Goal: Task Accomplishment & Management: Complete application form

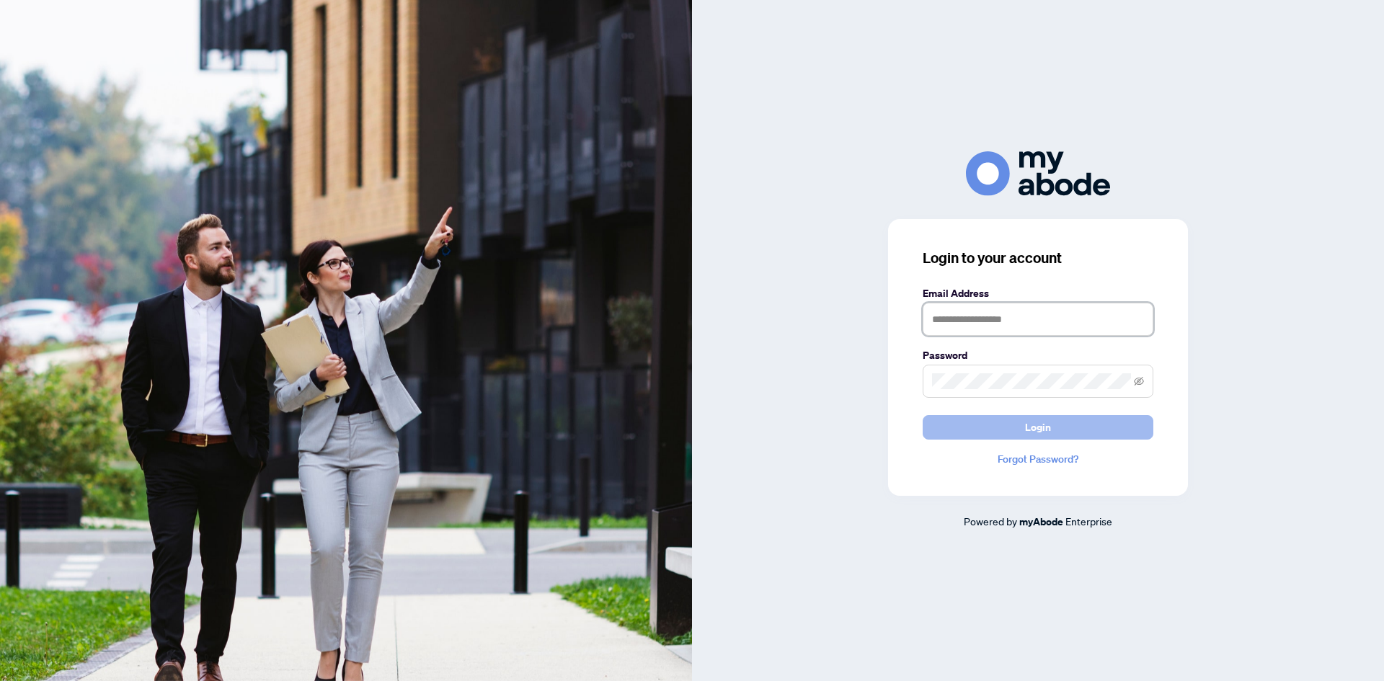
type input "**********"
click at [1045, 434] on span "Login" at bounding box center [1038, 427] width 26 height 23
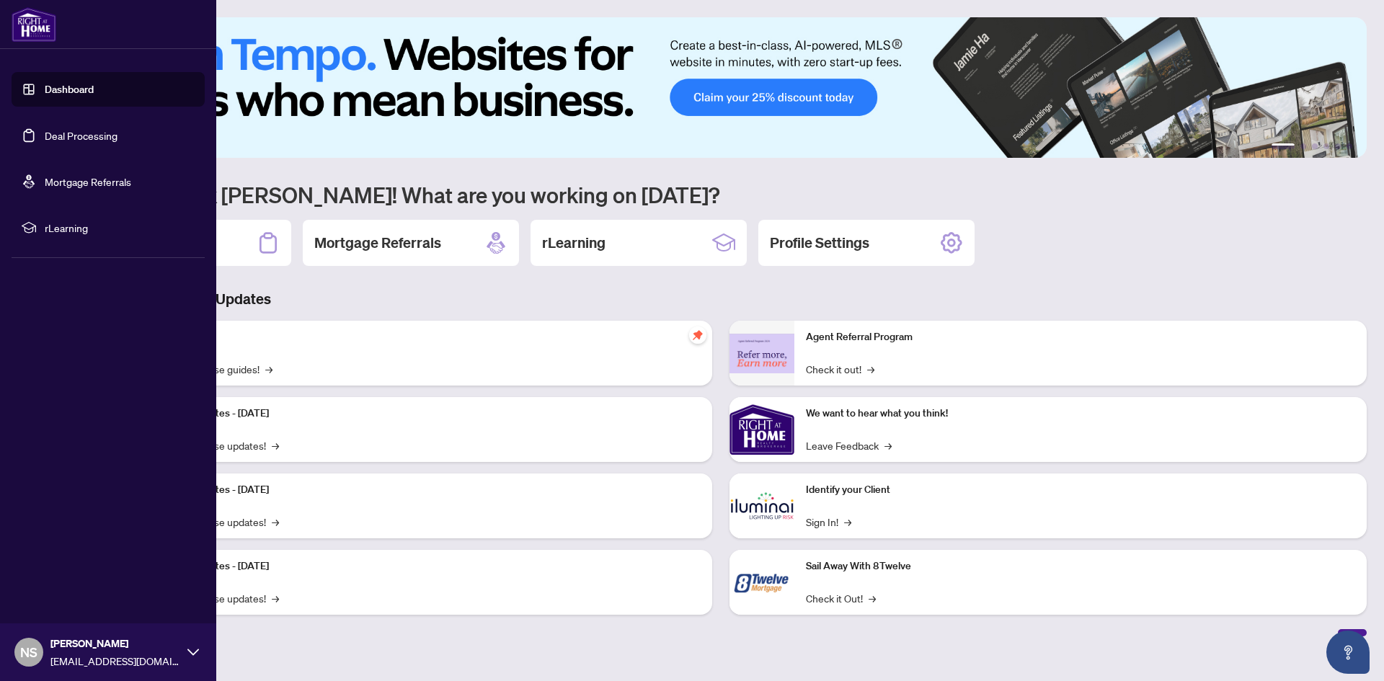
click at [53, 83] on link "Dashboard" at bounding box center [69, 89] width 49 height 13
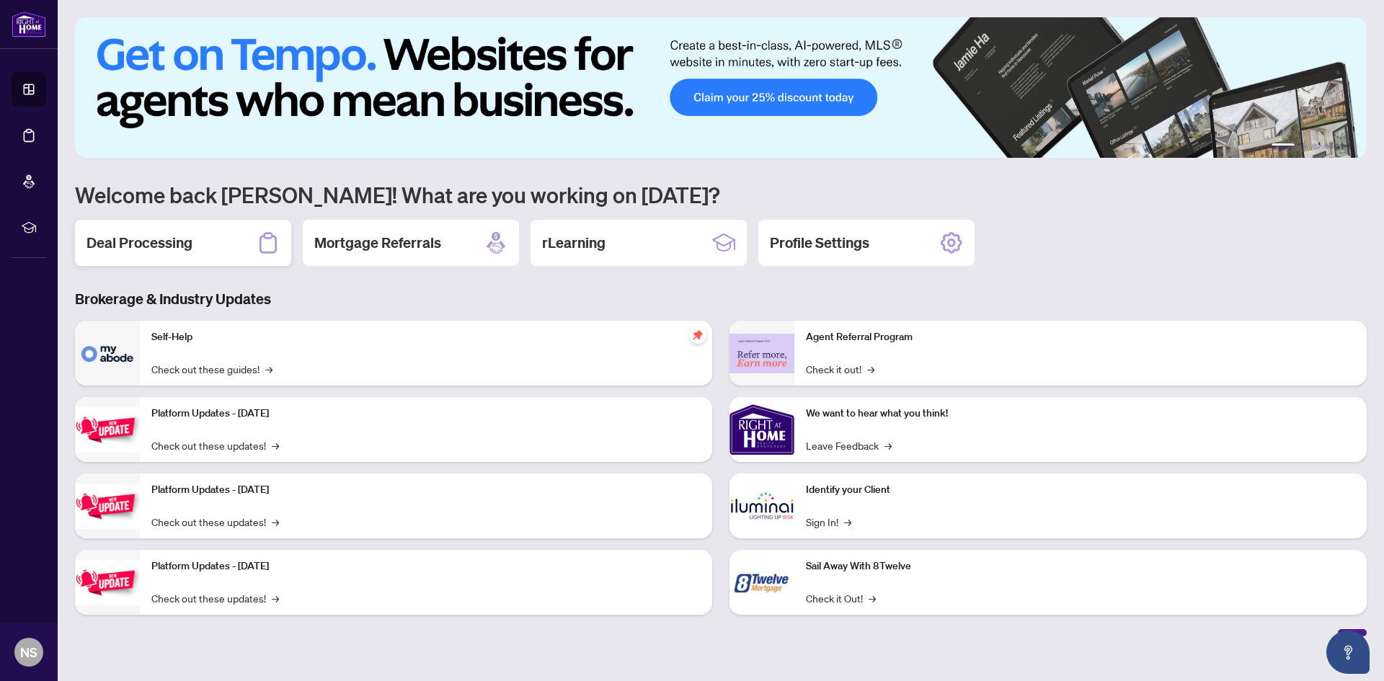
click at [123, 241] on h2 "Deal Processing" at bounding box center [140, 243] width 106 height 20
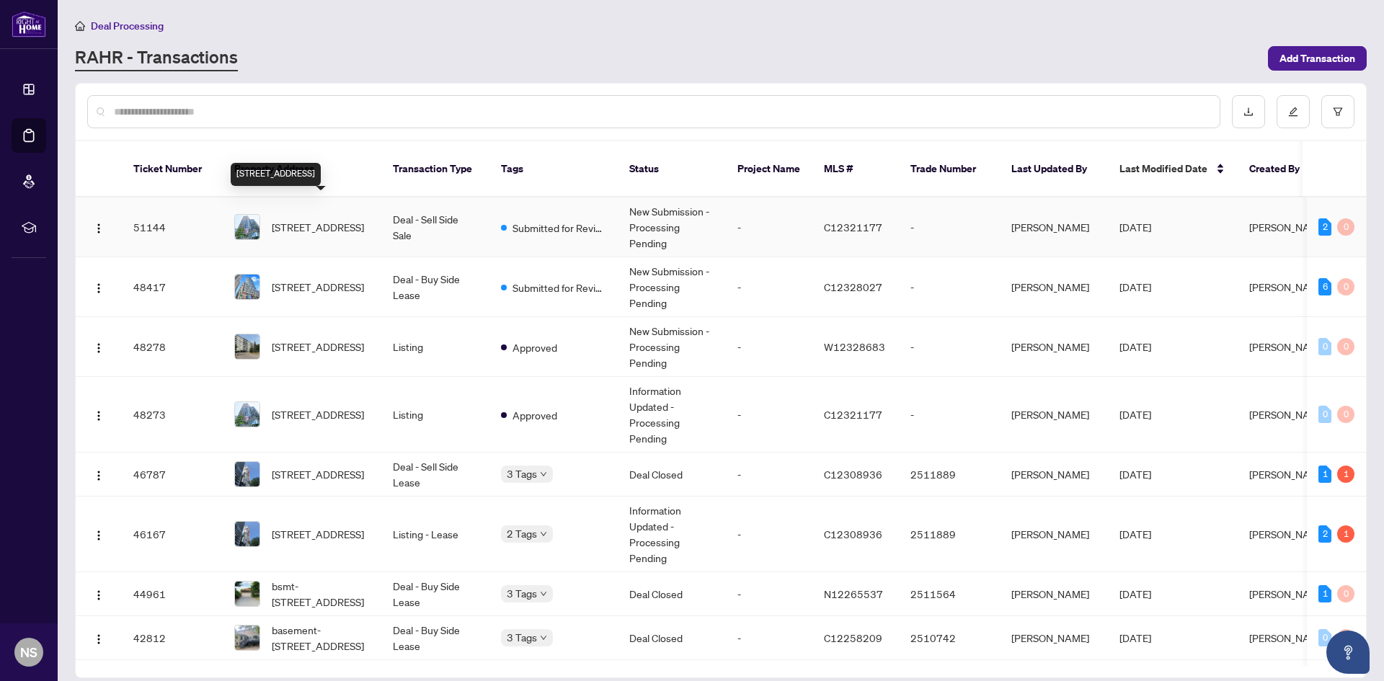
click at [312, 219] on span "1110-1001 Bay St, Toronto, Ontario M5S 3A6, Canada" at bounding box center [318, 227] width 92 height 16
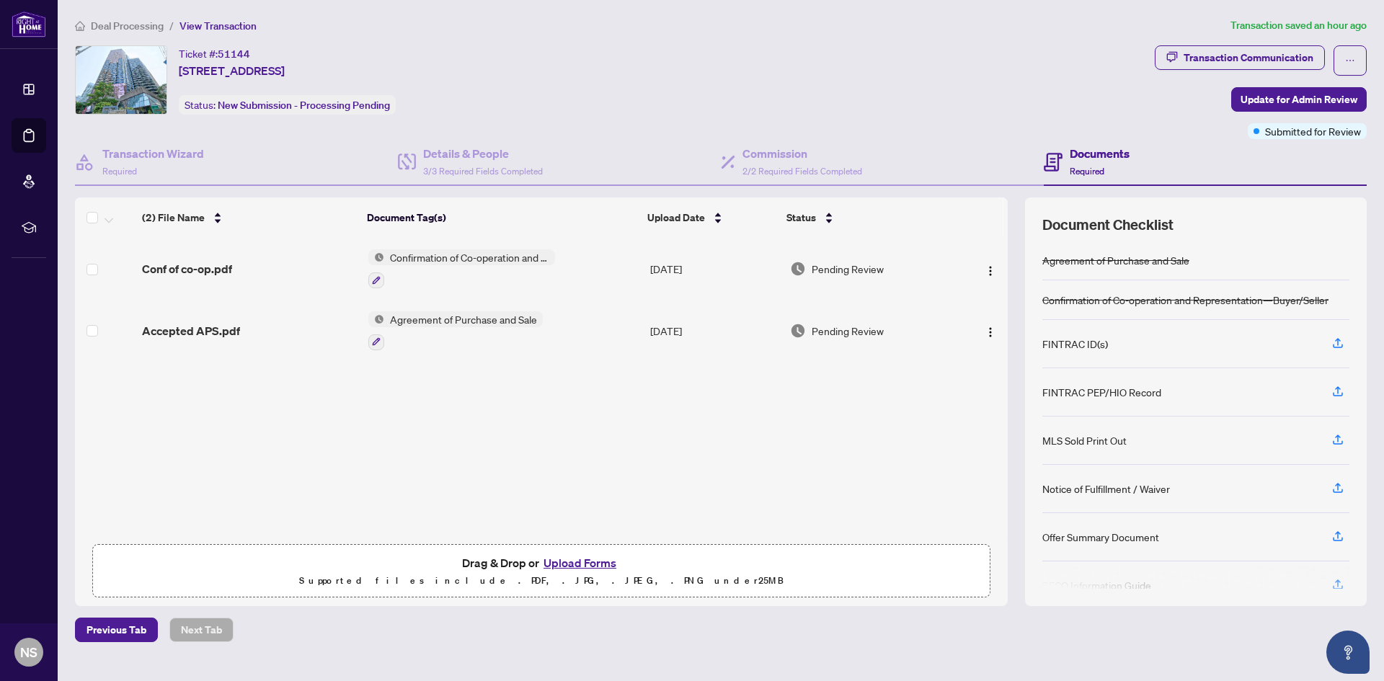
click at [609, 567] on button "Upload Forms" at bounding box center [579, 563] width 81 height 19
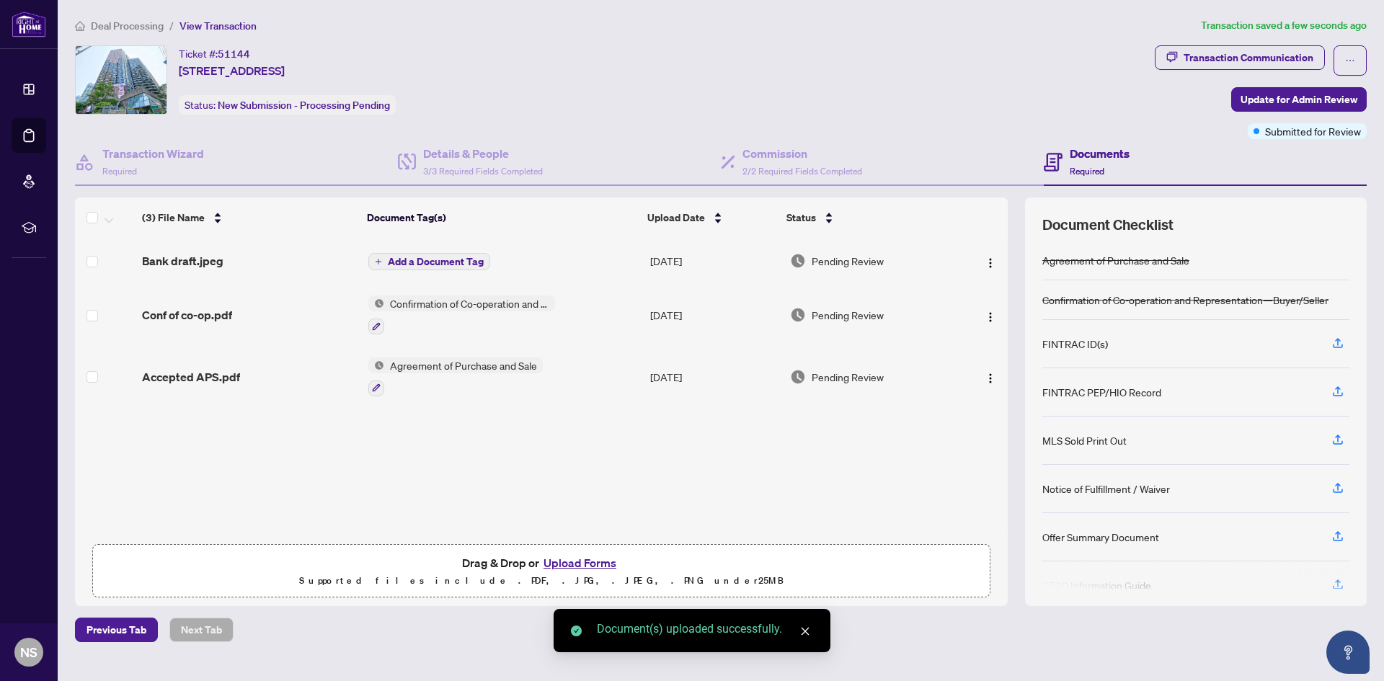
click at [376, 261] on icon "plus" at bounding box center [379, 261] width 6 height 1
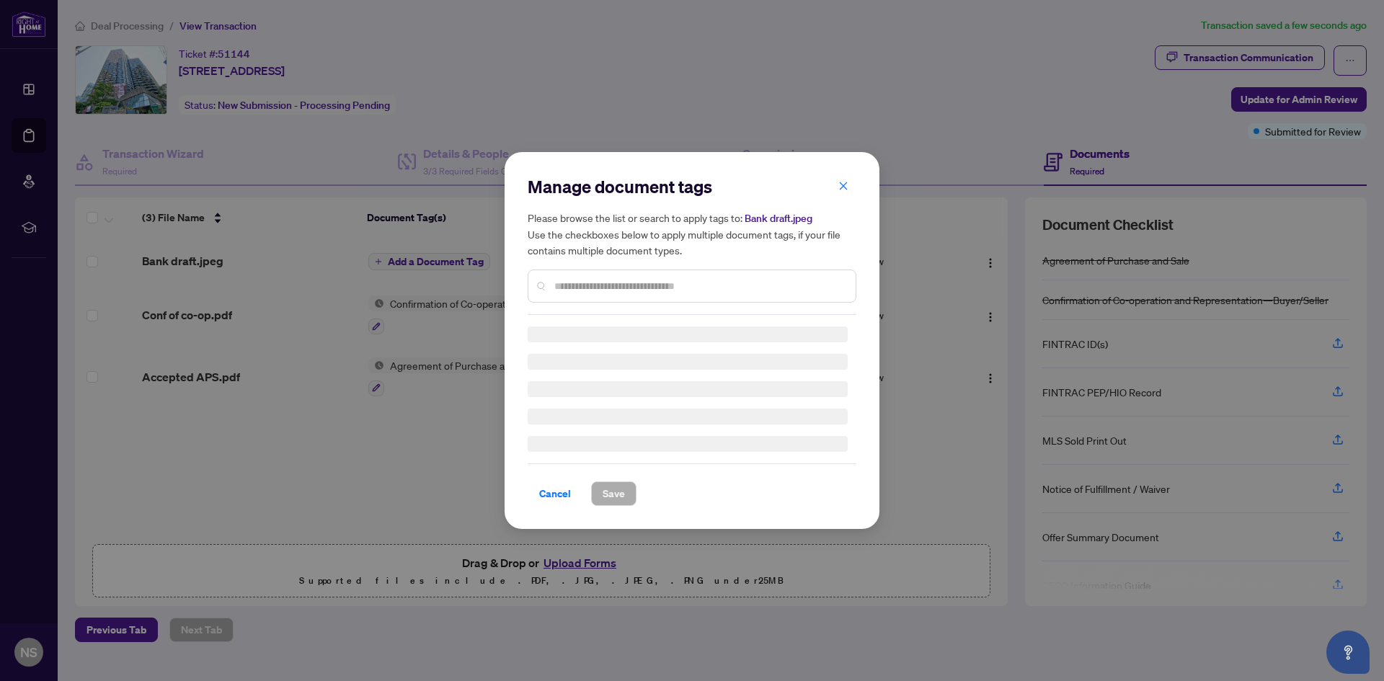
click at [573, 289] on div "Manage document tags Please browse the list or search to apply tags to: Bank dr…" at bounding box center [692, 340] width 329 height 331
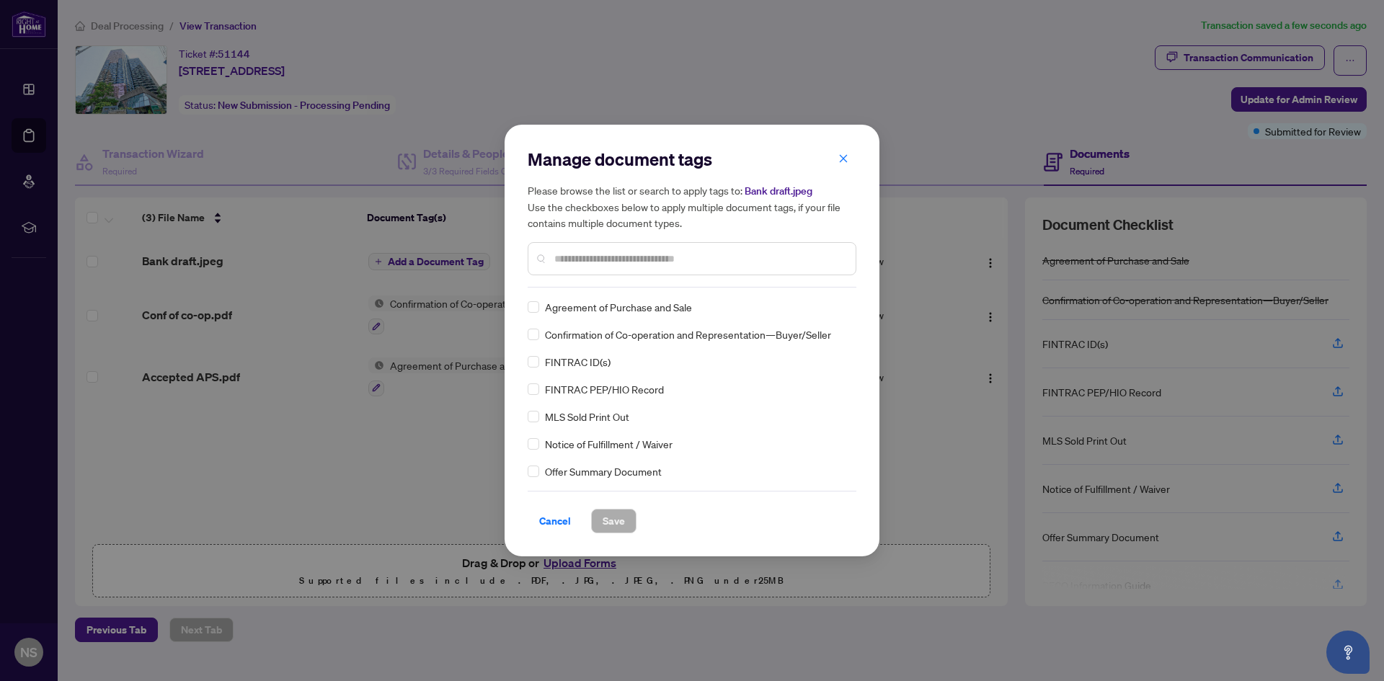
click at [579, 261] on input "text" at bounding box center [699, 259] width 290 height 16
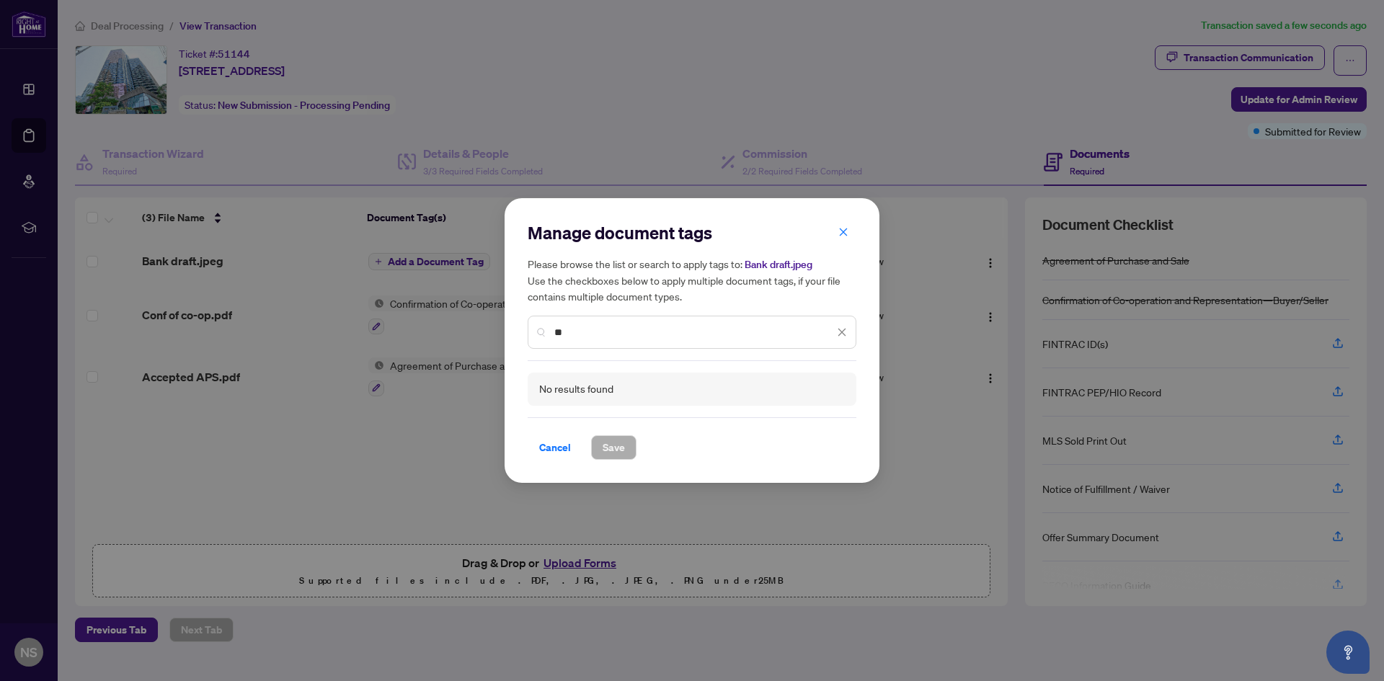
type input "*"
type input "**********"
click at [850, 235] on button "button" at bounding box center [843, 232] width 29 height 25
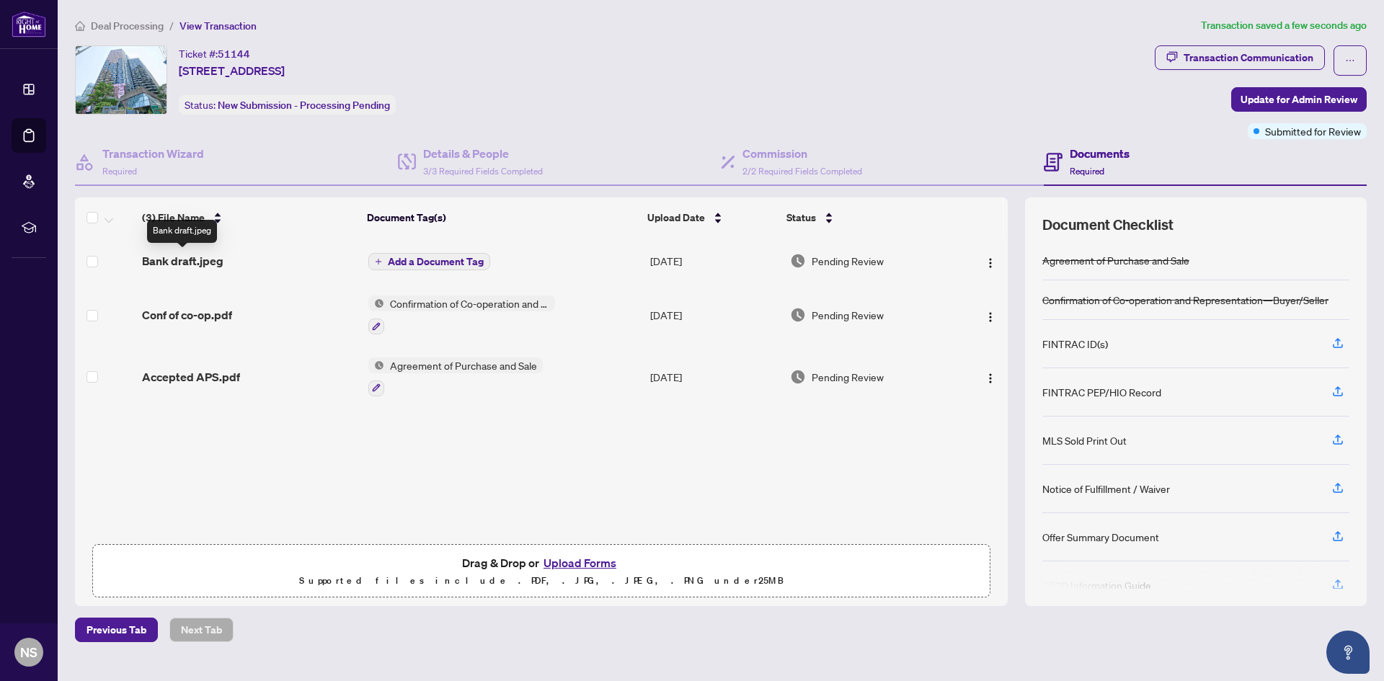
click at [195, 260] on span "Bank draft.jpeg" at bounding box center [182, 260] width 81 height 17
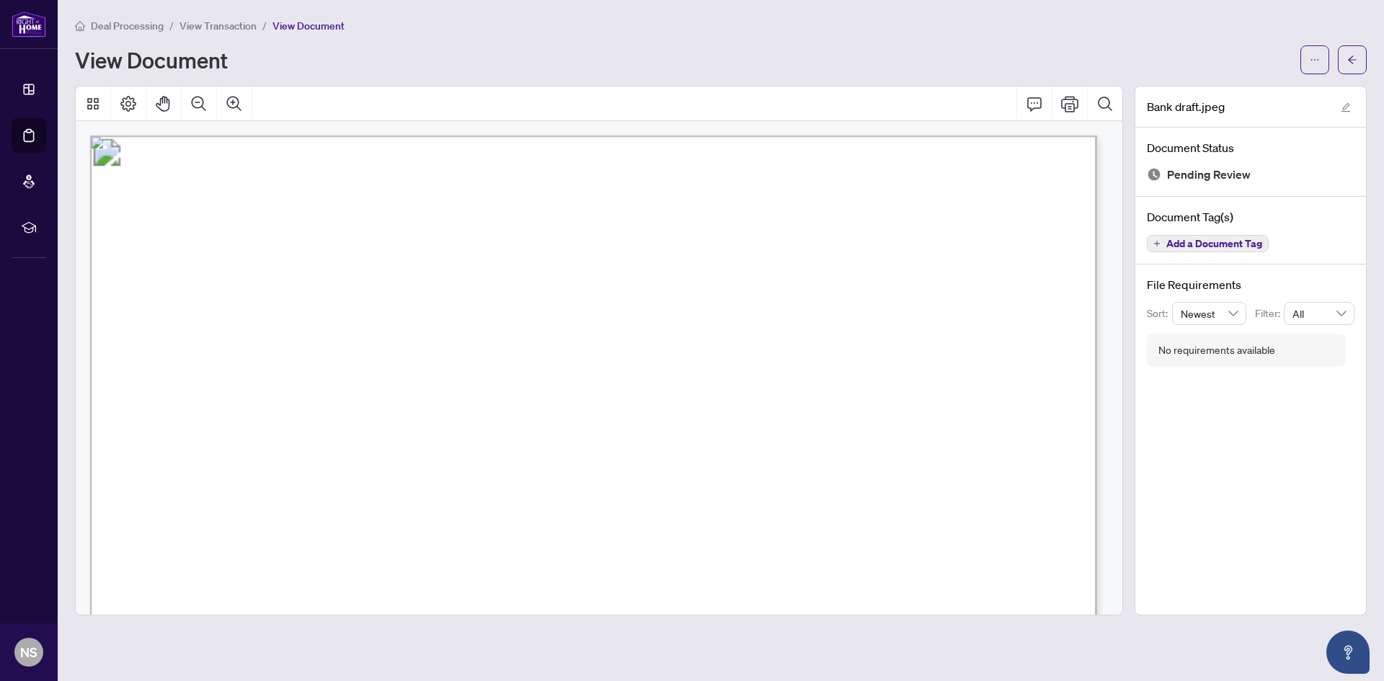
click at [1208, 243] on span "Add a Document Tag" at bounding box center [1214, 244] width 96 height 10
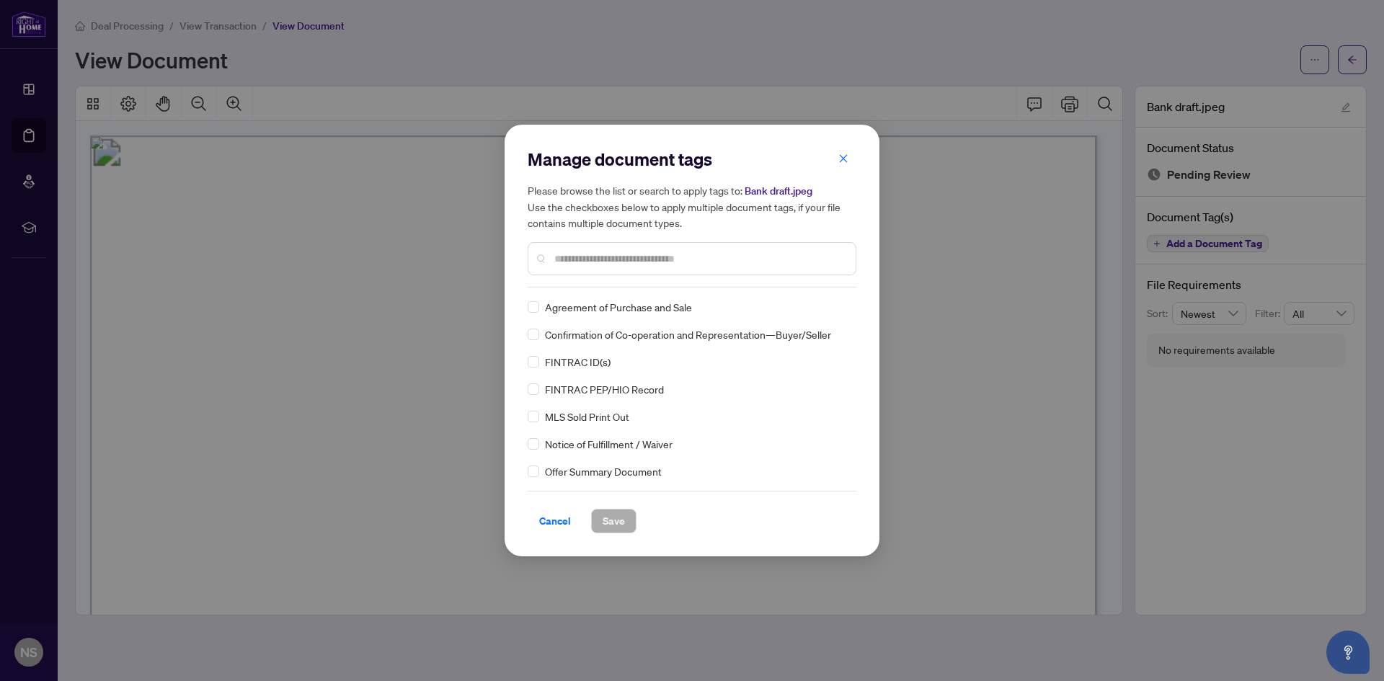
click at [642, 273] on div at bounding box center [692, 258] width 329 height 33
click at [637, 263] on input "text" at bounding box center [699, 259] width 290 height 16
click at [849, 154] on button "button" at bounding box center [843, 158] width 29 height 25
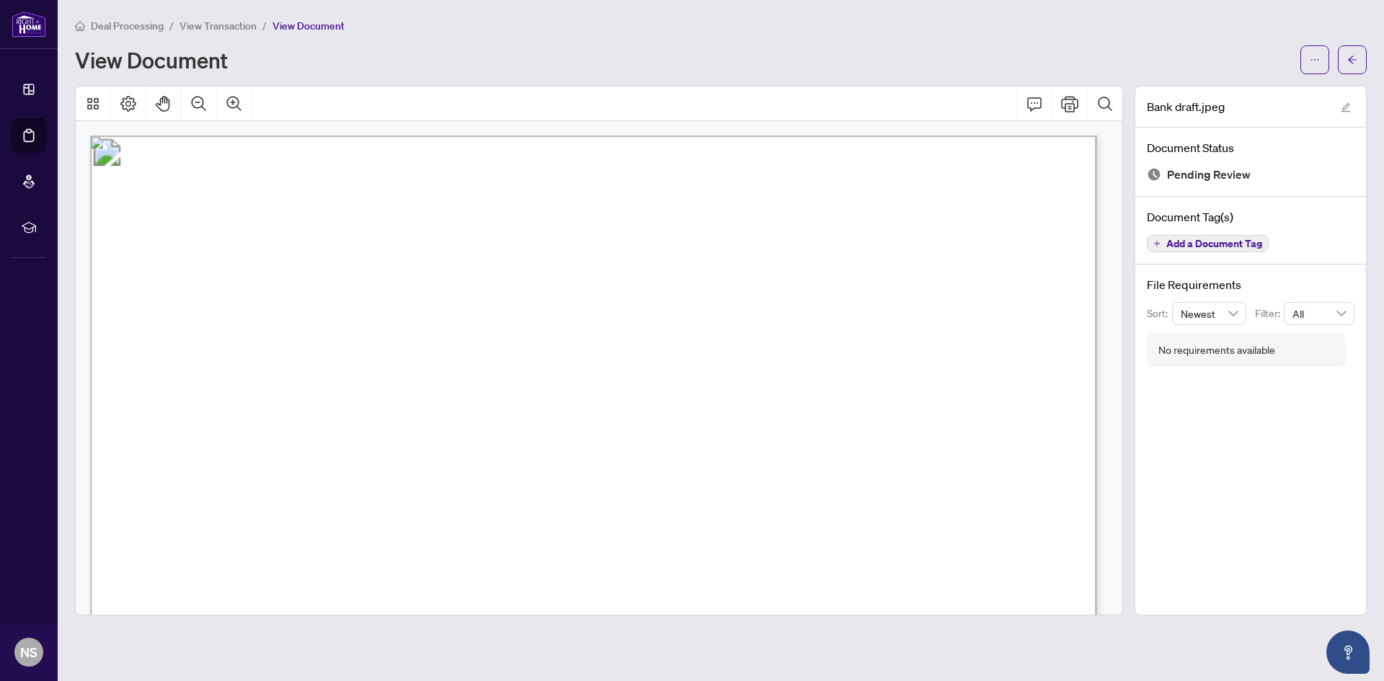
click at [1177, 247] on span "Add a Document Tag" at bounding box center [1214, 244] width 96 height 10
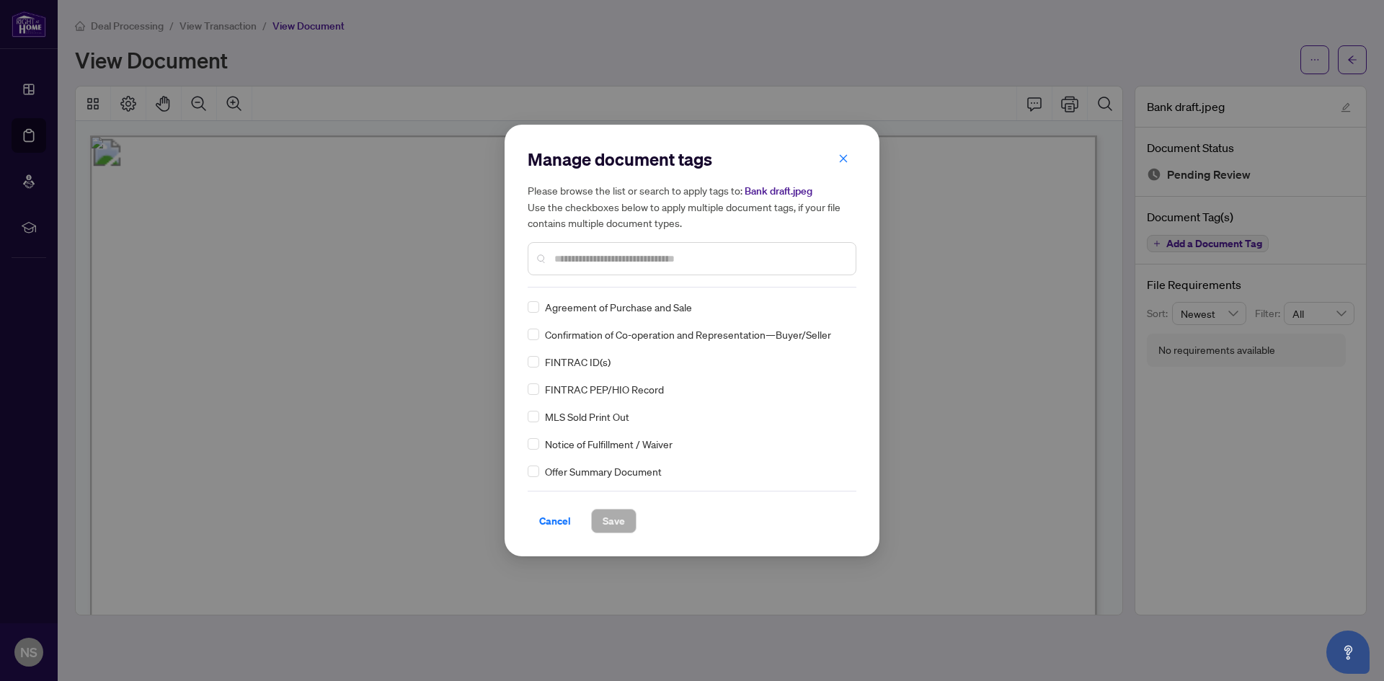
click at [678, 255] on input "text" at bounding box center [699, 259] width 290 height 16
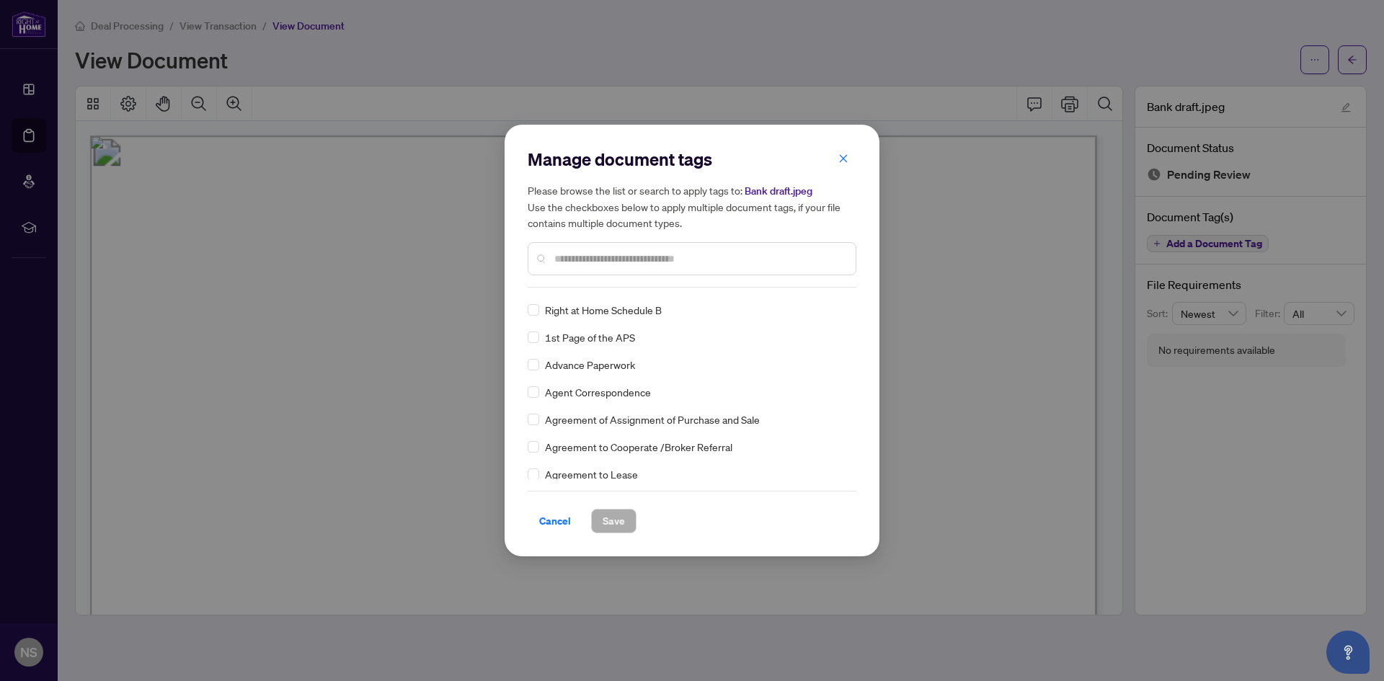
click at [595, 256] on input "text" at bounding box center [699, 259] width 290 height 16
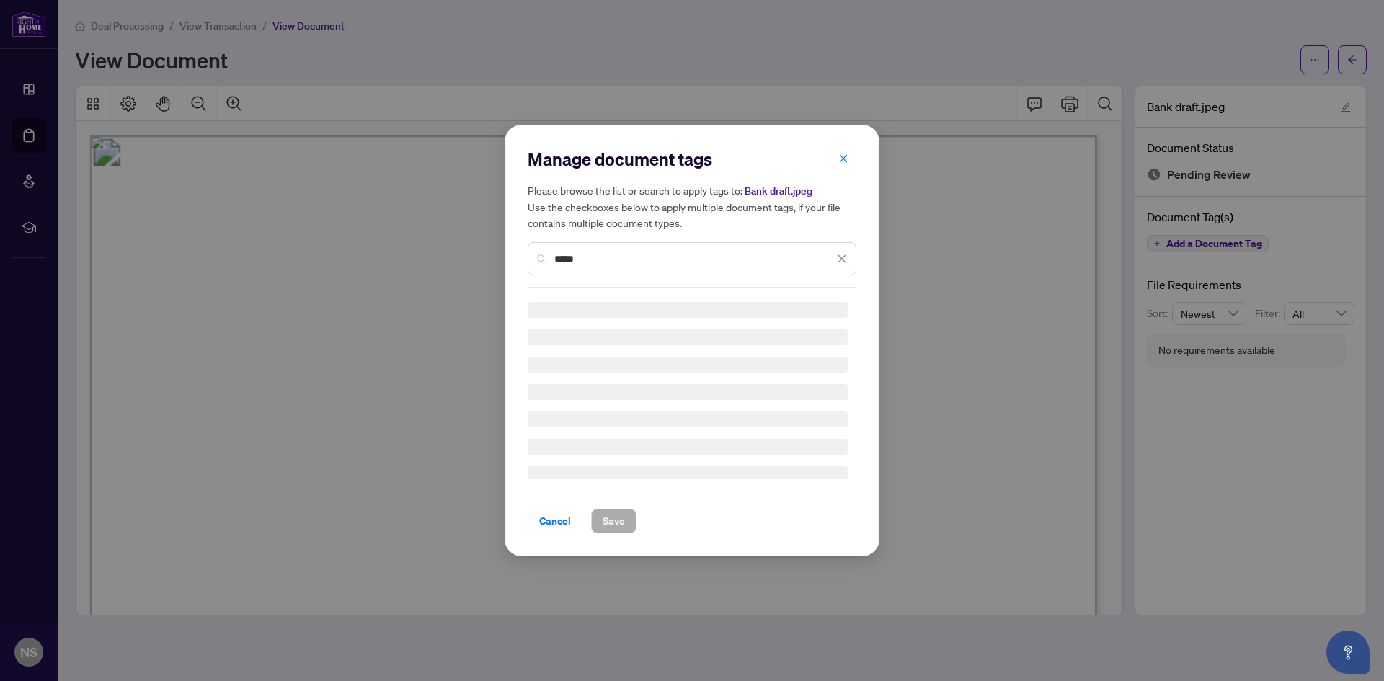
scroll to position [0, 0]
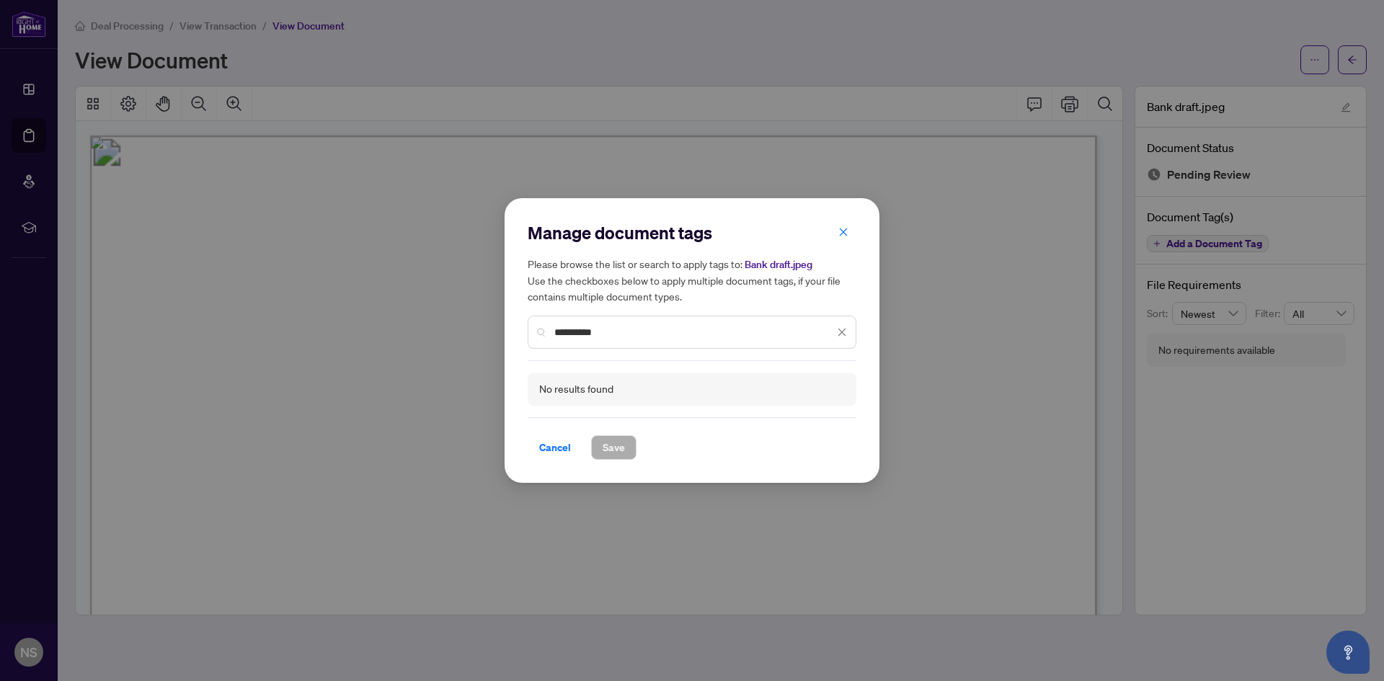
click at [573, 335] on input "**********" at bounding box center [694, 332] width 280 height 16
drag, startPoint x: 606, startPoint y: 331, endPoint x: 497, endPoint y: 336, distance: 108.3
click at [497, 336] on div "**********" at bounding box center [692, 340] width 1384 height 681
type input "*****"
click at [544, 451] on span "Cancel" at bounding box center [555, 447] width 32 height 23
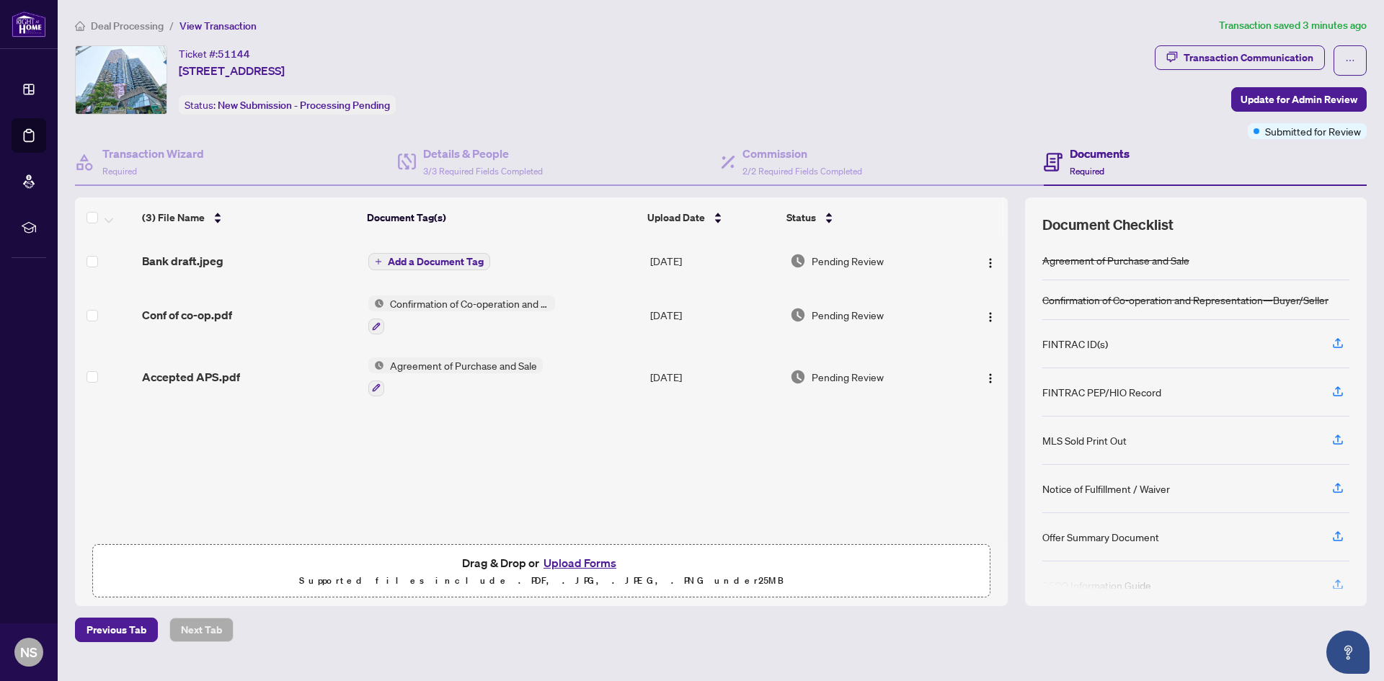
click at [368, 262] on button "Add a Document Tag" at bounding box center [429, 261] width 122 height 17
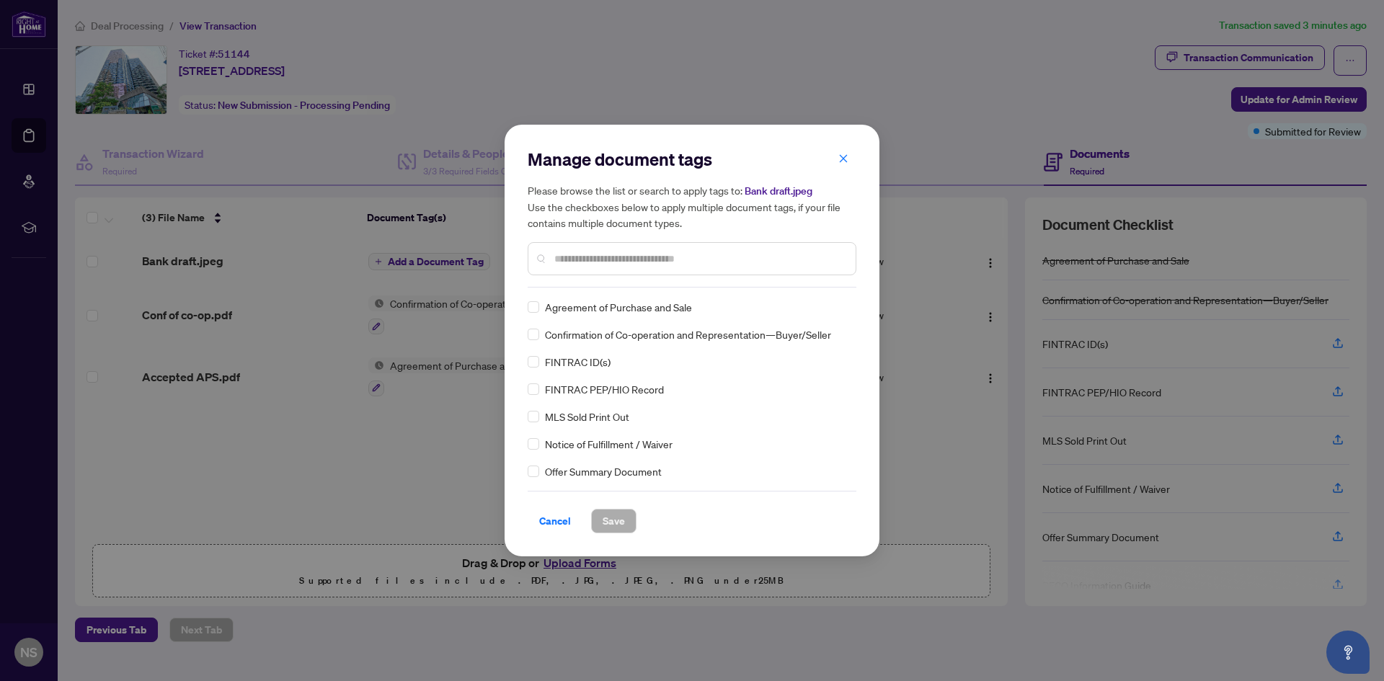
click at [582, 259] on input "text" at bounding box center [699, 259] width 290 height 16
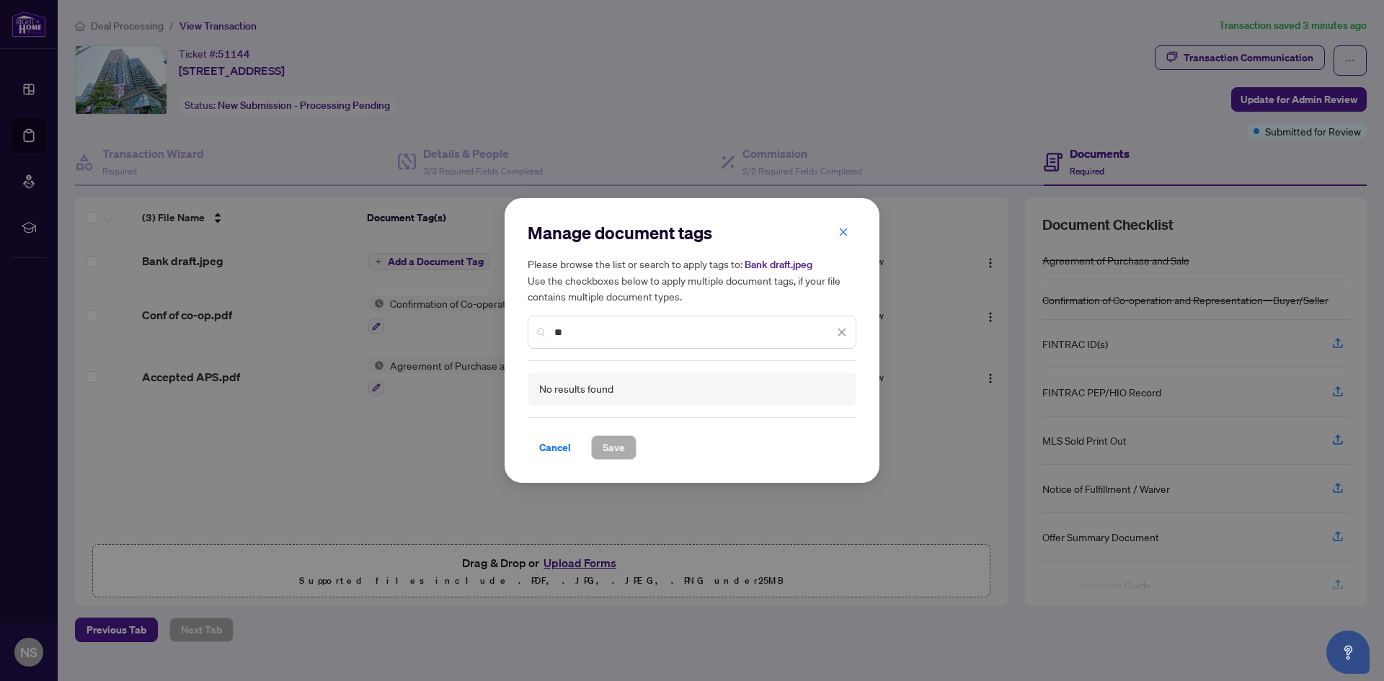
type input "*"
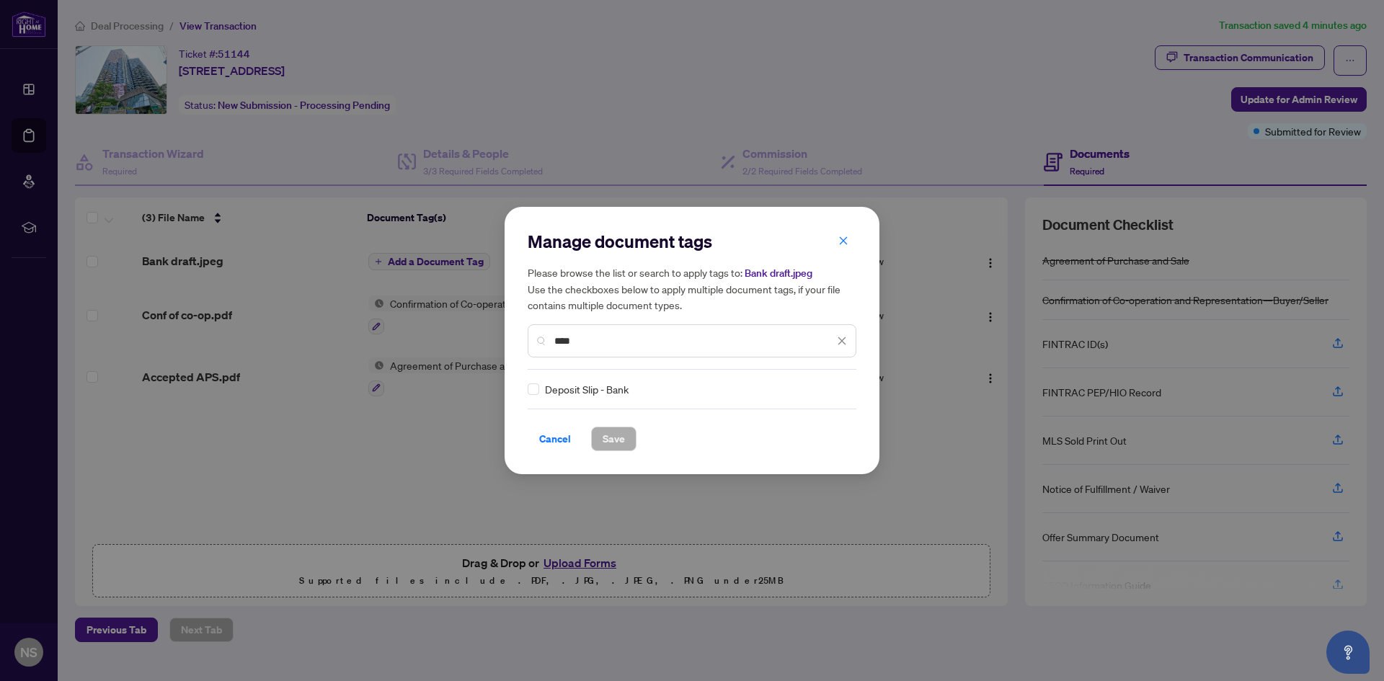
type input "****"
click at [606, 433] on span "Save" at bounding box center [614, 439] width 22 height 23
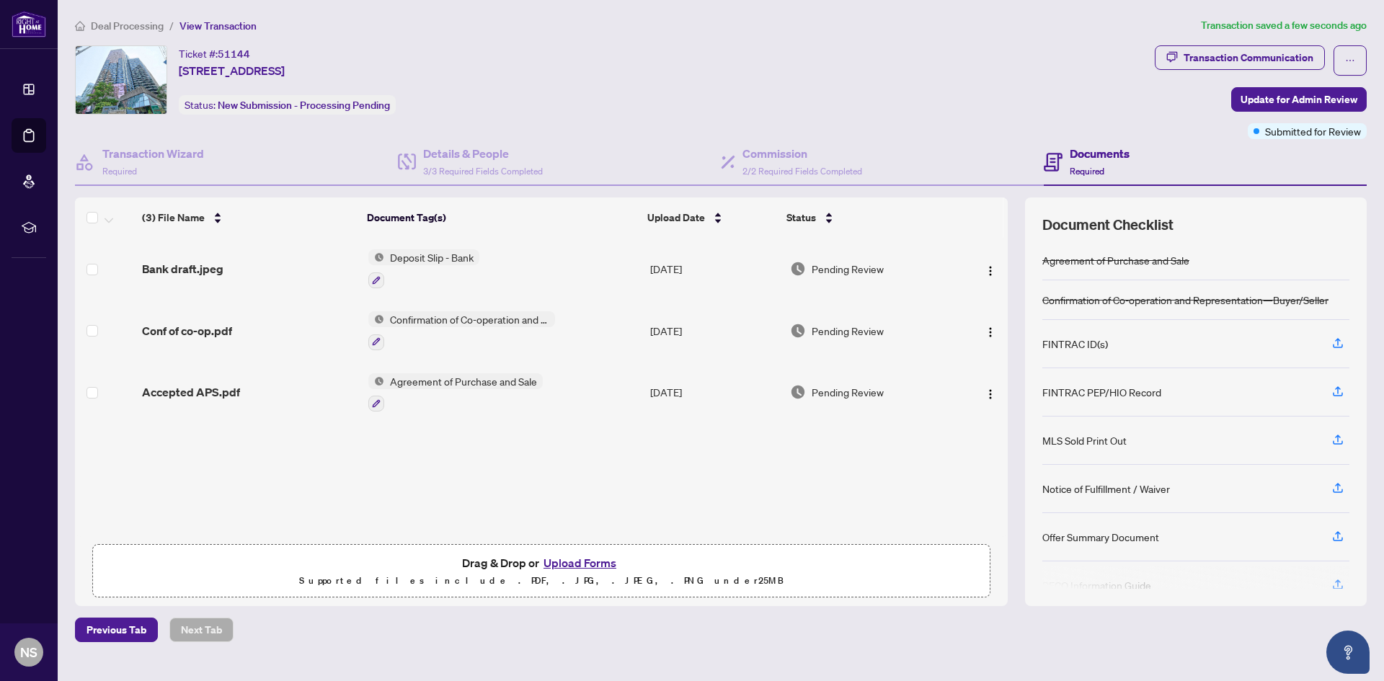
click at [575, 561] on button "Upload Forms" at bounding box center [579, 563] width 81 height 19
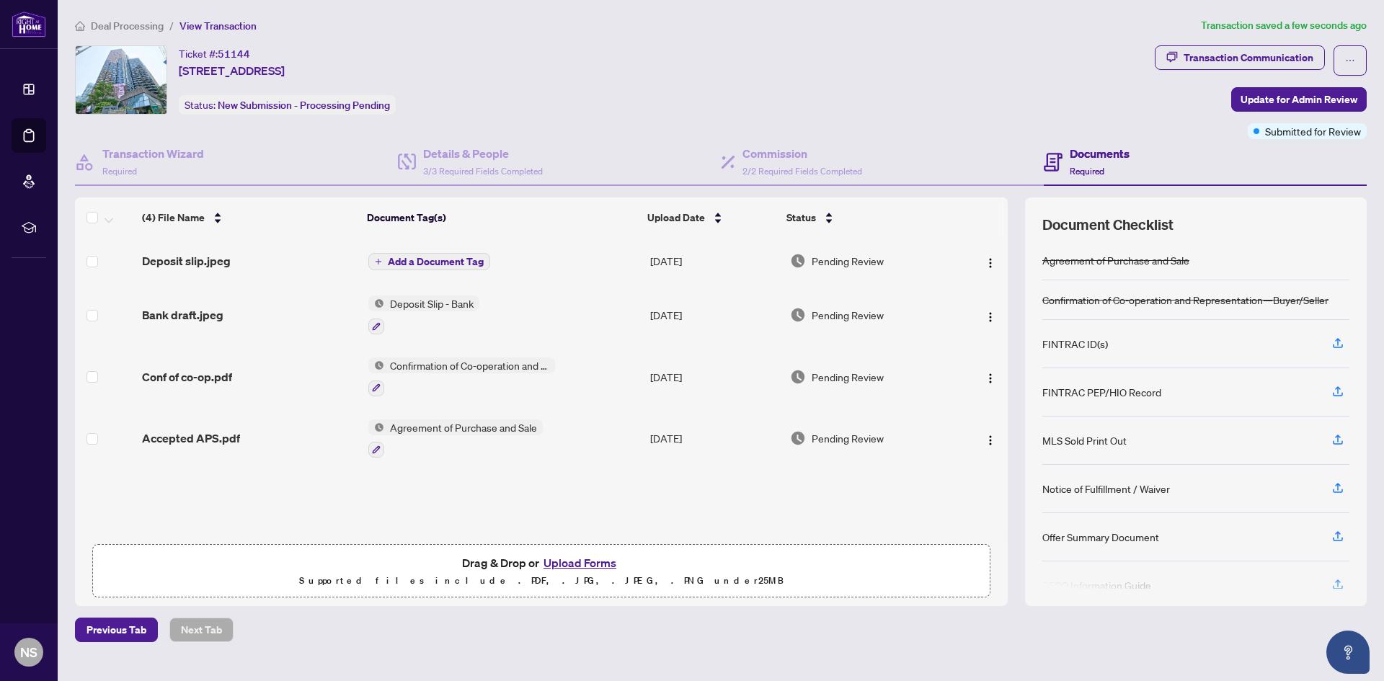
click at [375, 258] on icon "plus" at bounding box center [378, 261] width 7 height 7
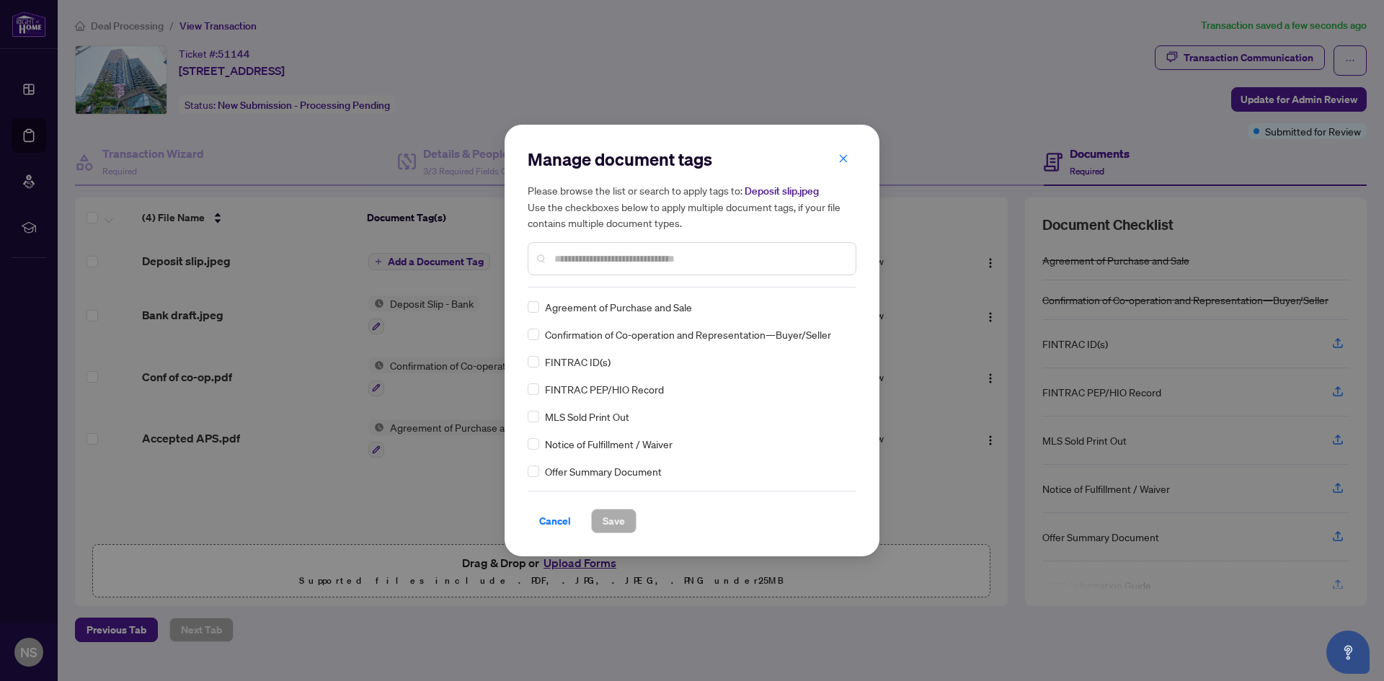
click at [613, 257] on input "text" at bounding box center [699, 259] width 290 height 16
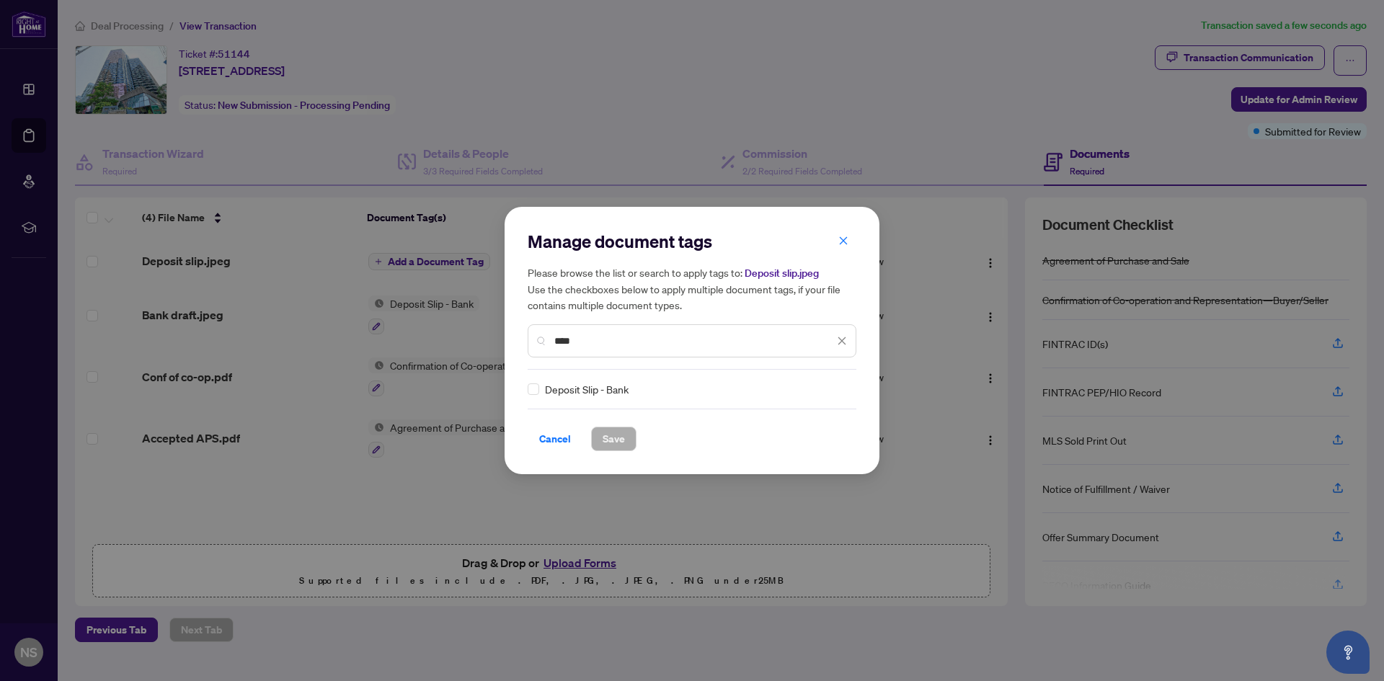
type input "****"
click at [619, 443] on span "Save" at bounding box center [614, 439] width 22 height 23
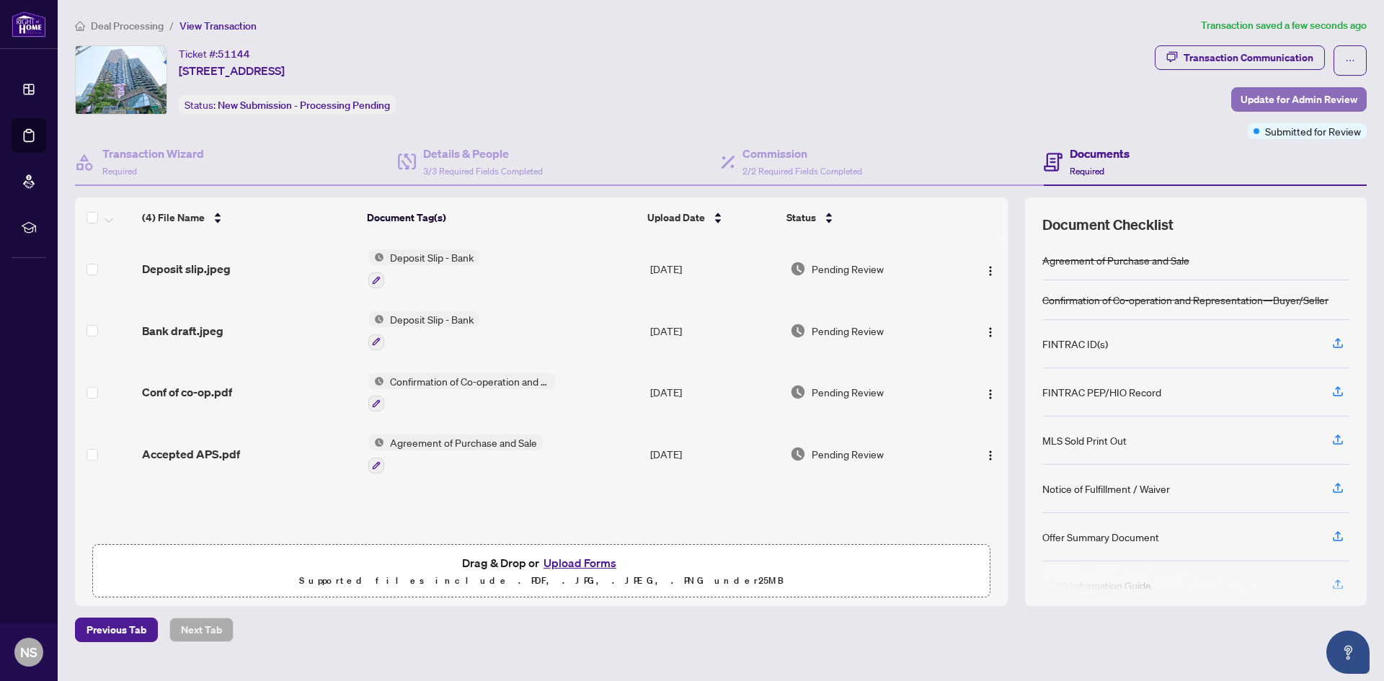
click at [1324, 99] on span "Update for Admin Review" at bounding box center [1299, 99] width 117 height 23
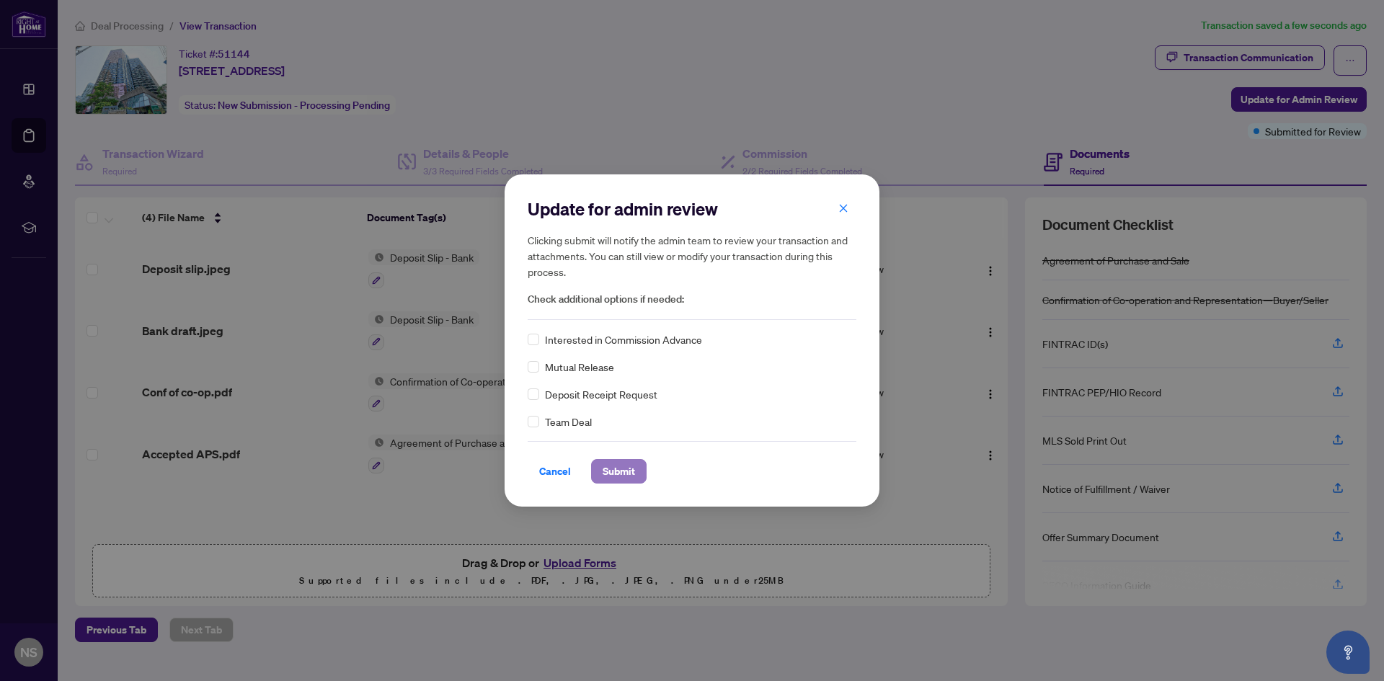
click at [611, 470] on span "Submit" at bounding box center [619, 471] width 32 height 23
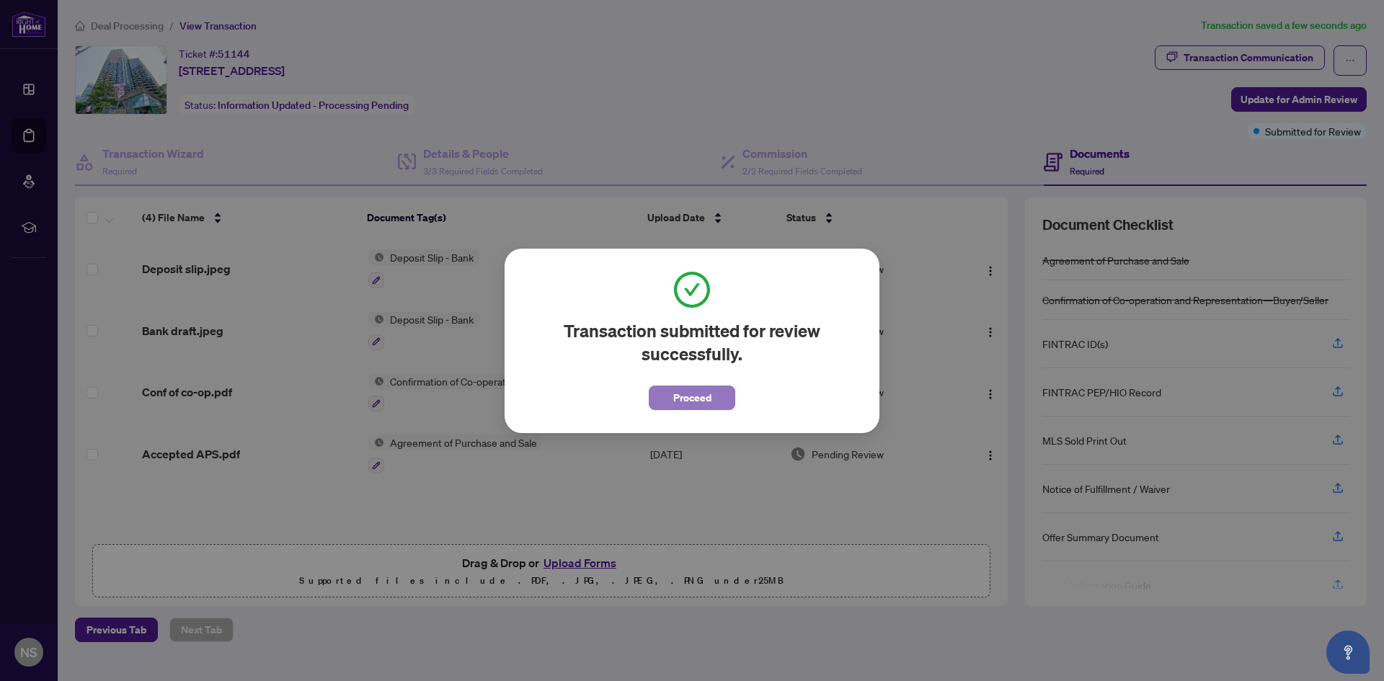
click at [683, 394] on span "Proceed" at bounding box center [692, 397] width 38 height 23
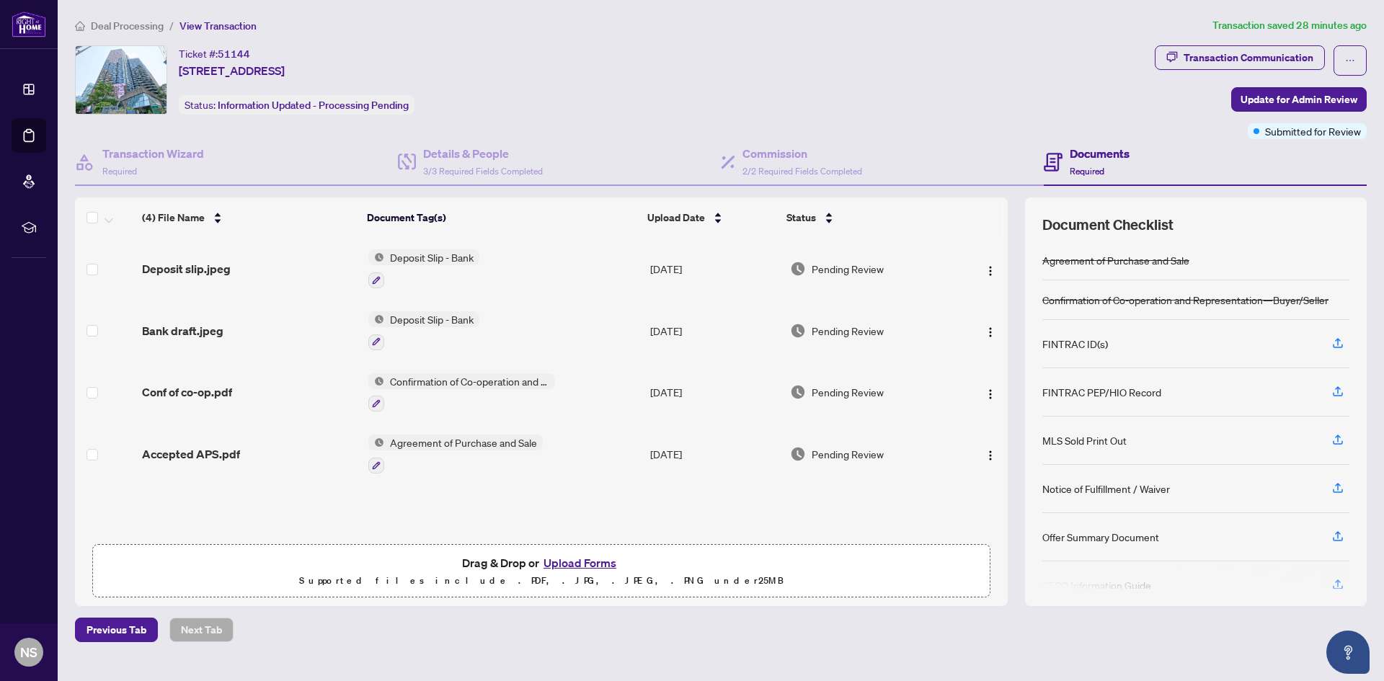
click at [763, 89] on div "Ticket #: 51144 1110-1001 Bay St, Toronto, Ontario M5S 3A6, Canada Status: Info…" at bounding box center [612, 79] width 1074 height 69
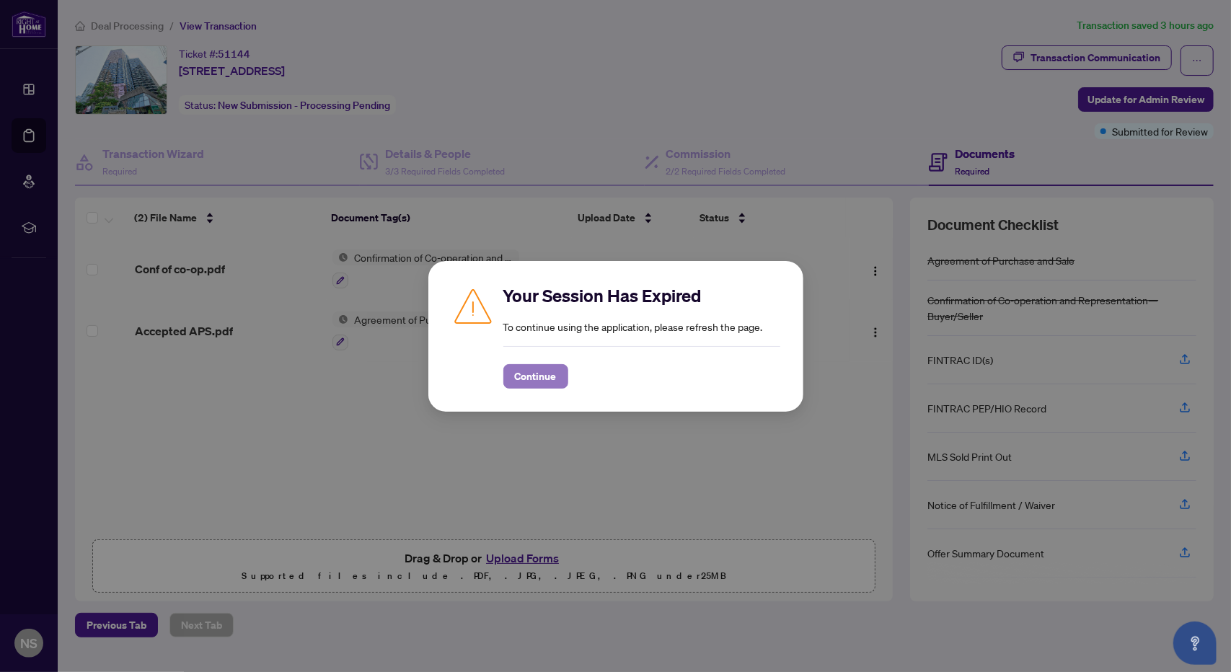
click at [529, 377] on span "Continue" at bounding box center [536, 376] width 42 height 23
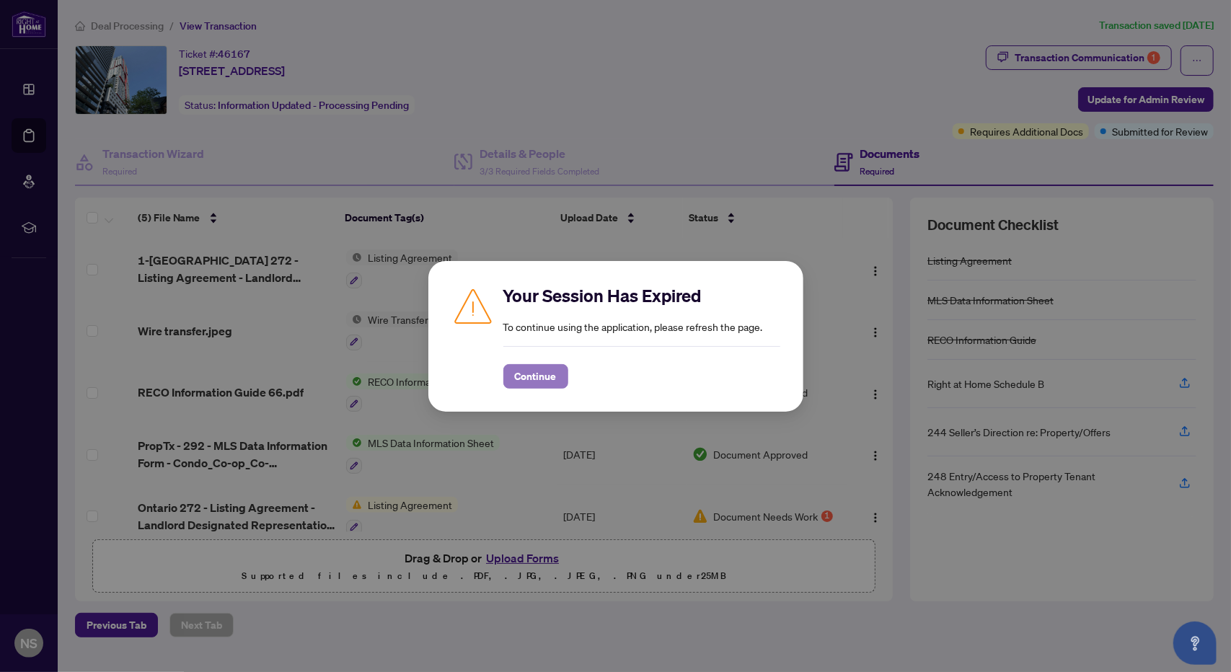
click at [538, 378] on span "Continue" at bounding box center [536, 376] width 42 height 23
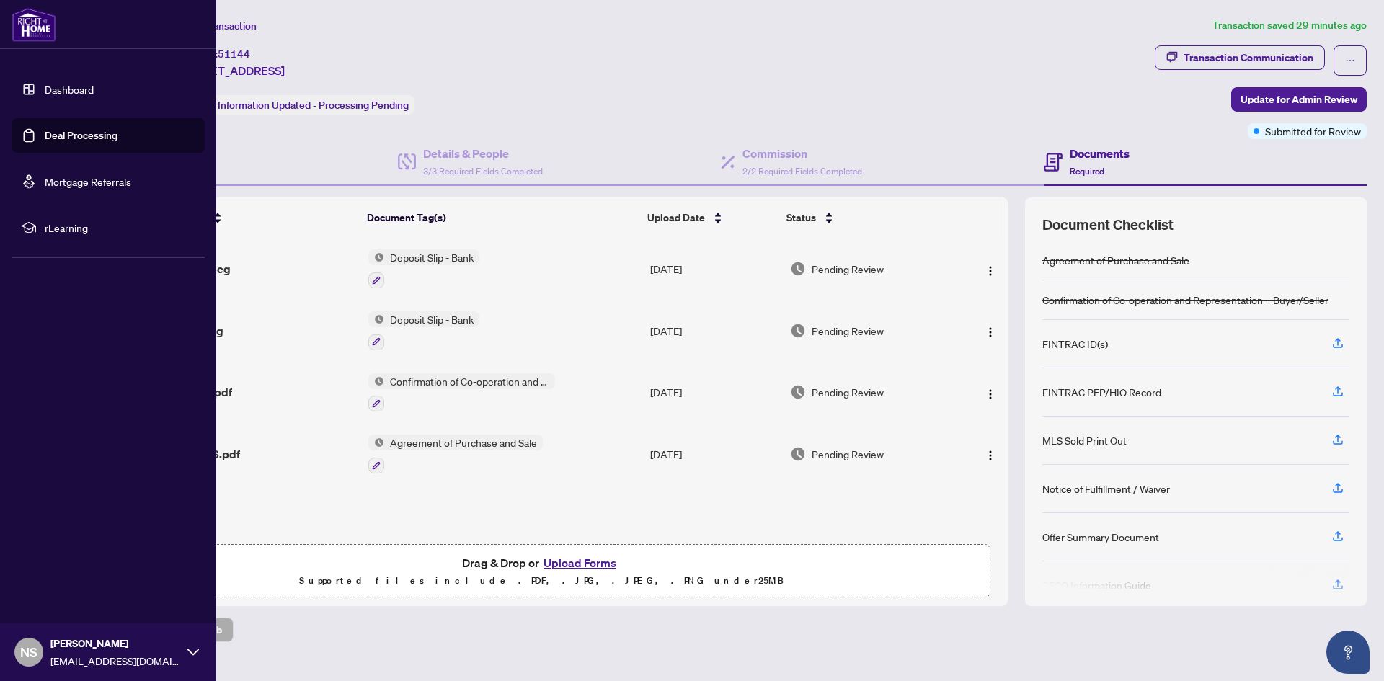
click at [60, 92] on link "Dashboard" at bounding box center [69, 89] width 49 height 13
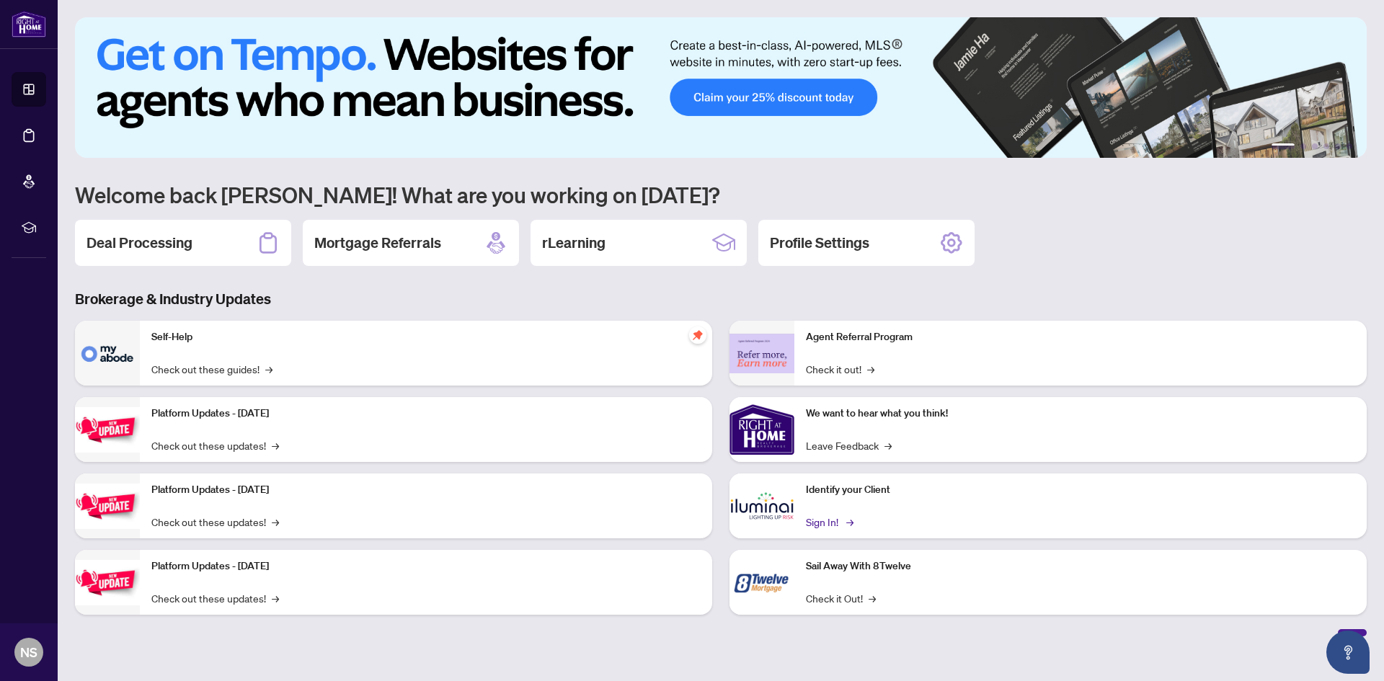
click at [826, 523] on link "Sign In! →" at bounding box center [828, 522] width 45 height 16
